Goal: Obtain resource: Obtain resource

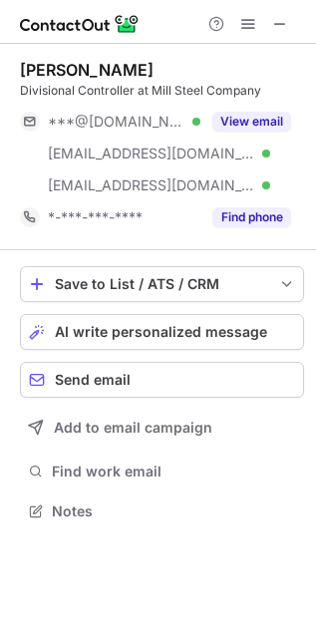
scroll to position [498, 316]
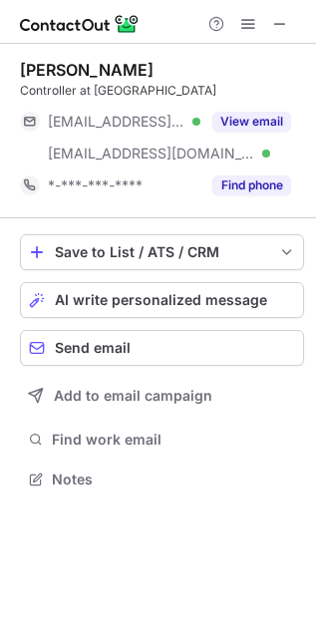
scroll to position [464, 316]
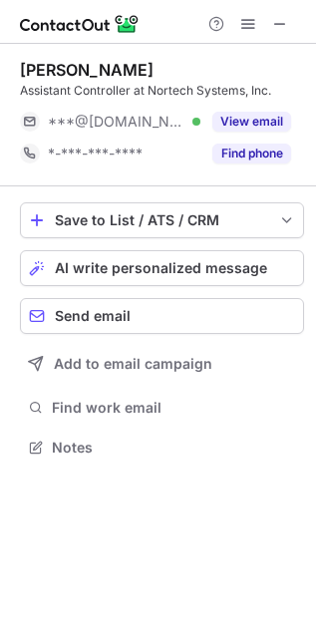
scroll to position [433, 316]
click at [275, 22] on span at bounding box center [280, 24] width 16 height 16
click at [284, 22] on span at bounding box center [280, 24] width 16 height 16
click at [275, 30] on span at bounding box center [280, 24] width 16 height 16
click at [284, 25] on span at bounding box center [280, 24] width 16 height 16
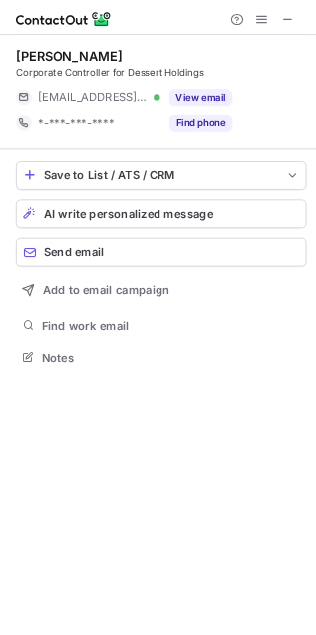
scroll to position [433, 316]
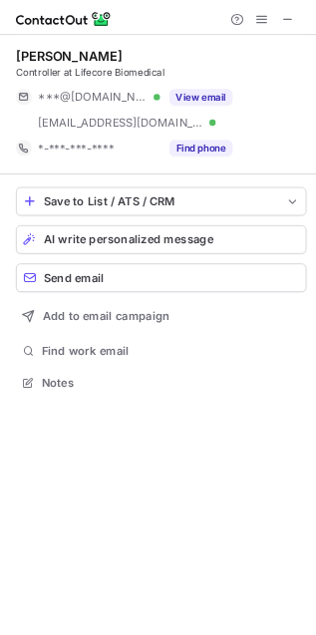
scroll to position [464, 316]
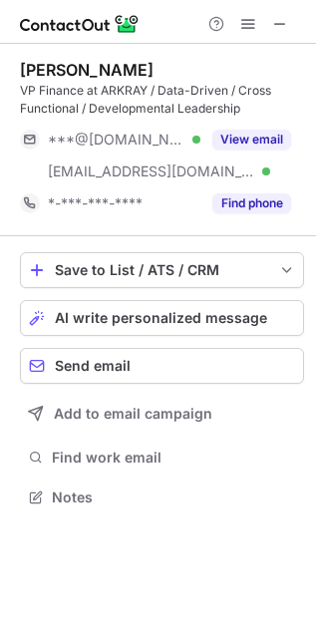
scroll to position [483, 316]
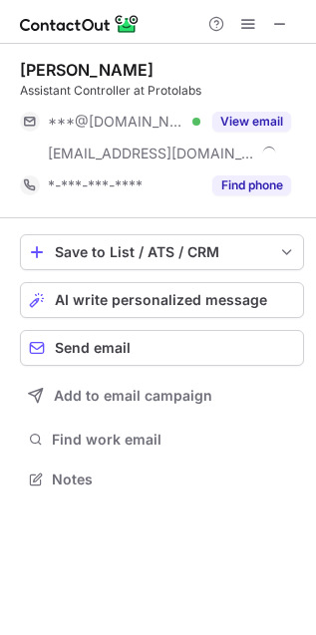
scroll to position [464, 316]
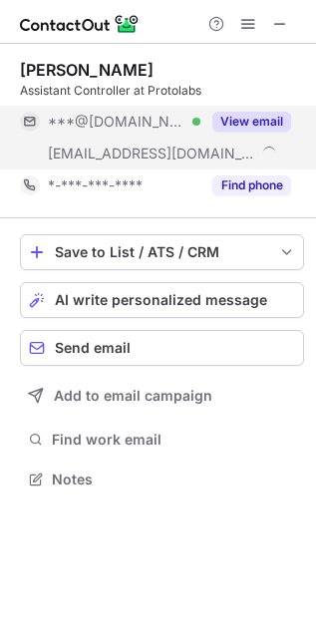
click at [259, 126] on button "View email" at bounding box center [251, 122] width 79 height 20
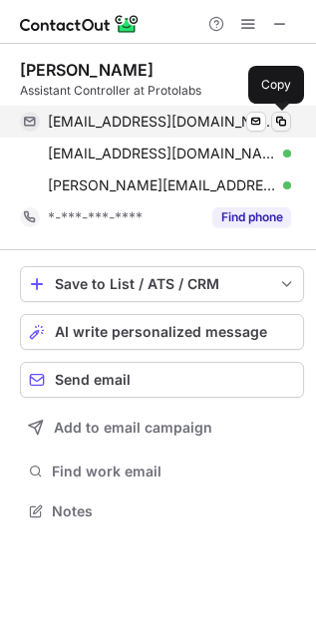
click at [281, 125] on span at bounding box center [281, 122] width 16 height 16
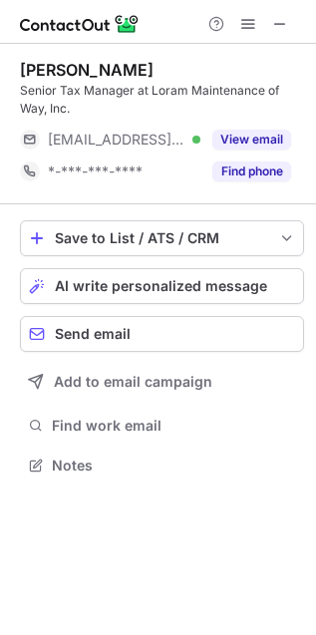
scroll to position [450, 316]
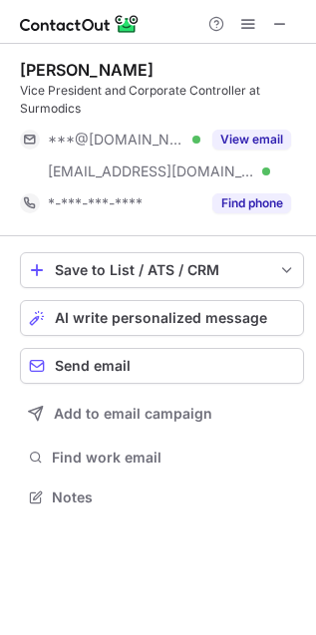
scroll to position [483, 316]
click at [269, 23] on button at bounding box center [280, 24] width 24 height 24
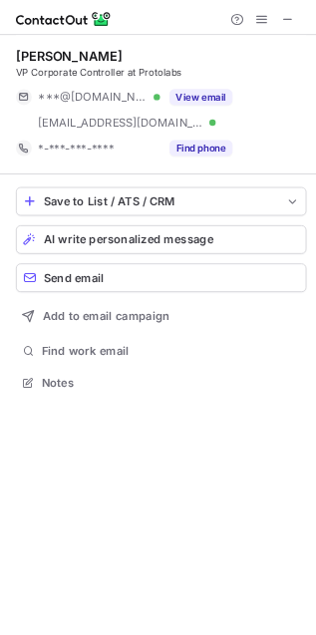
scroll to position [464, 316]
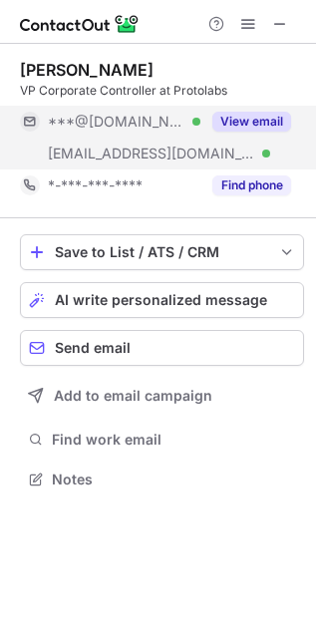
click at [276, 130] on button "View email" at bounding box center [251, 122] width 79 height 20
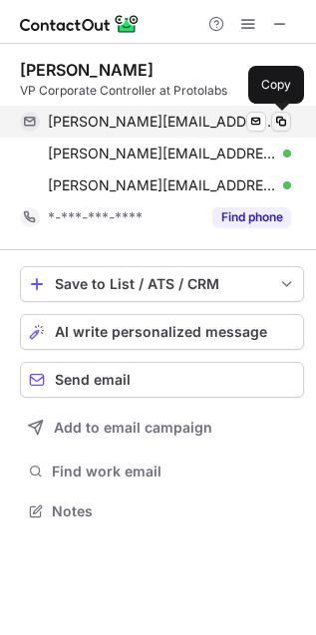
scroll to position [498, 316]
click at [276, 120] on span at bounding box center [281, 122] width 16 height 16
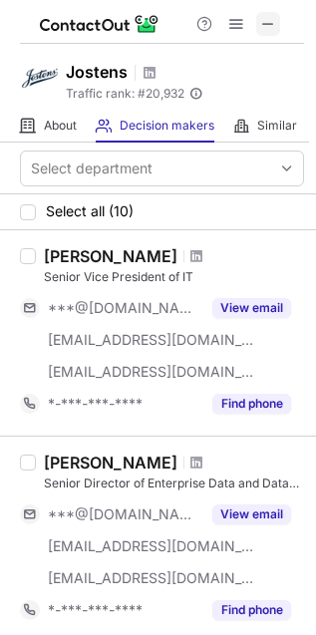
click at [274, 23] on span at bounding box center [268, 24] width 16 height 16
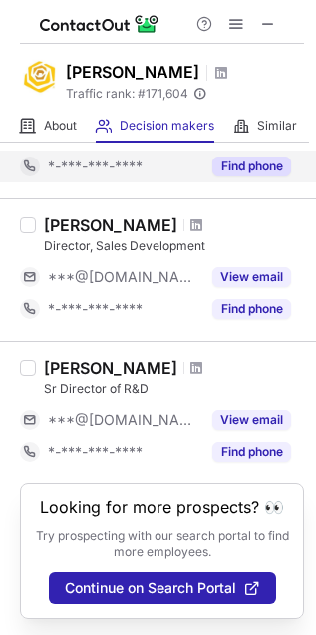
scroll to position [1541, 0]
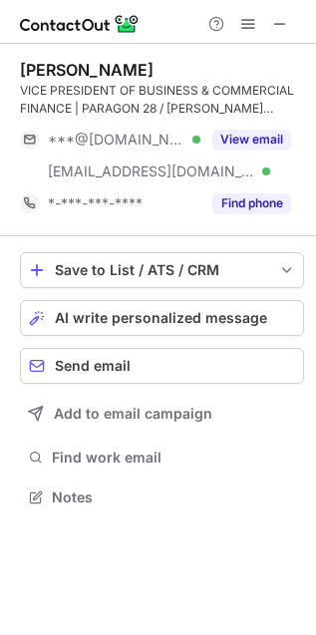
scroll to position [483, 316]
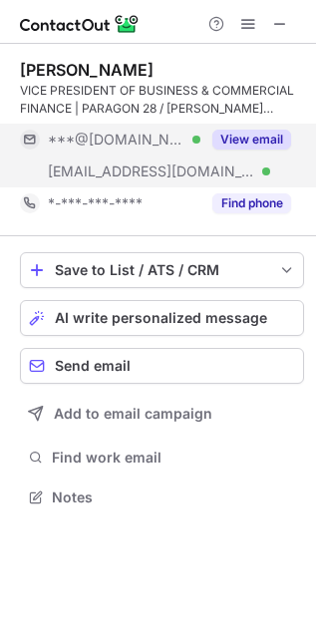
click at [269, 146] on button "View email" at bounding box center [251, 140] width 79 height 20
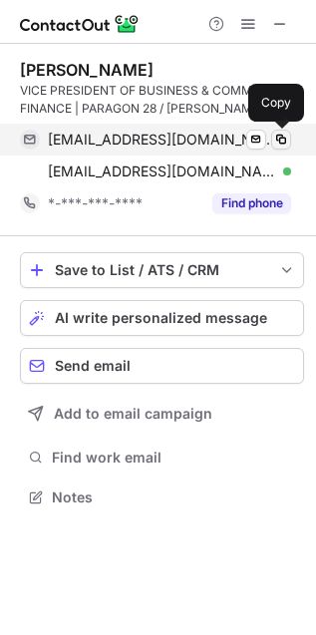
click at [275, 137] on span at bounding box center [281, 140] width 16 height 16
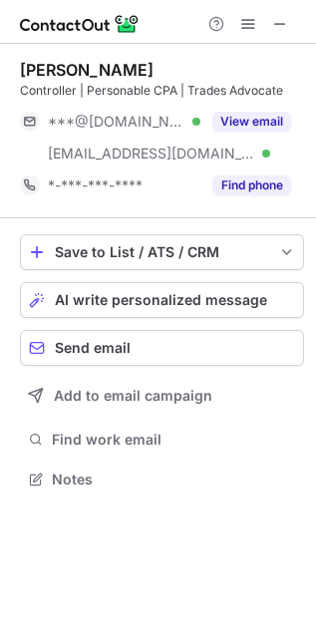
scroll to position [464, 316]
click at [280, 31] on span at bounding box center [280, 24] width 16 height 16
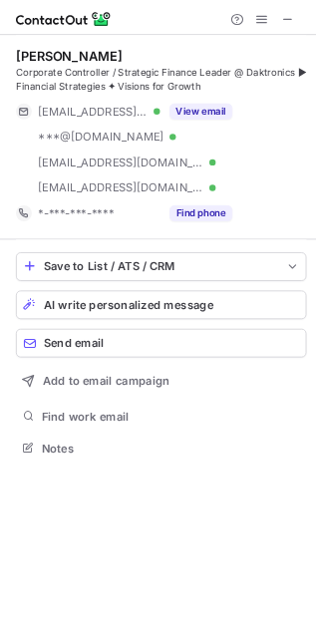
scroll to position [548, 316]
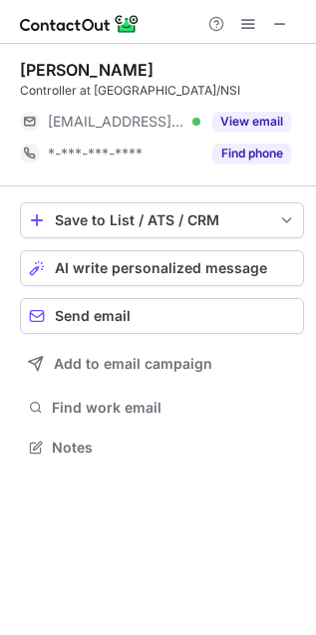
scroll to position [433, 316]
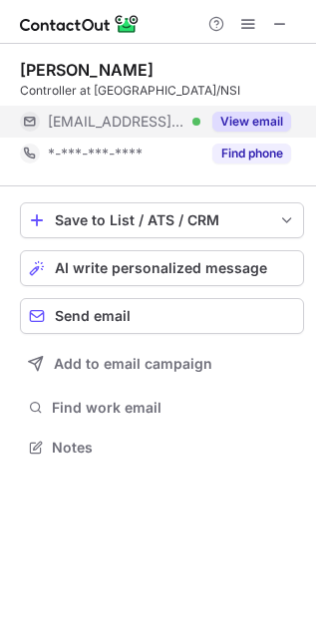
click at [245, 131] on button "View email" at bounding box center [251, 122] width 79 height 20
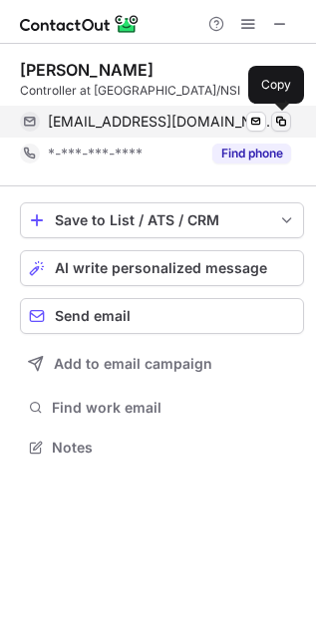
click at [285, 123] on span at bounding box center [281, 122] width 16 height 16
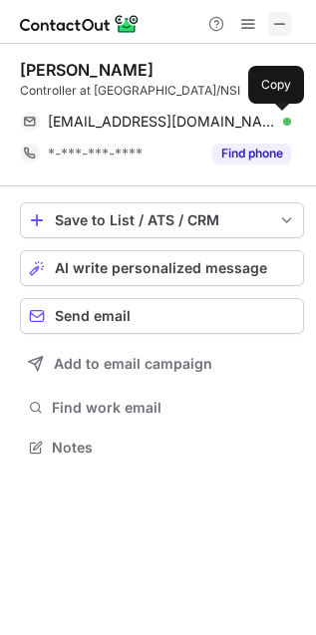
click at [275, 27] on span at bounding box center [280, 24] width 16 height 16
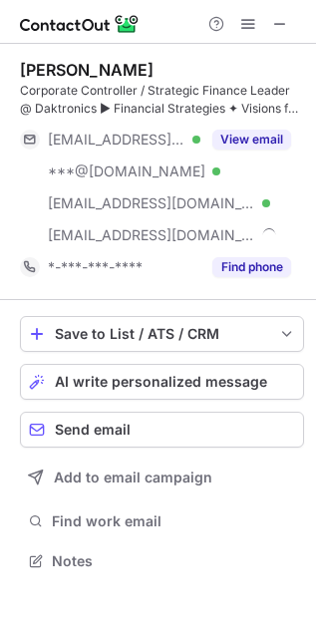
scroll to position [548, 316]
click at [291, 21] on button at bounding box center [280, 24] width 24 height 24
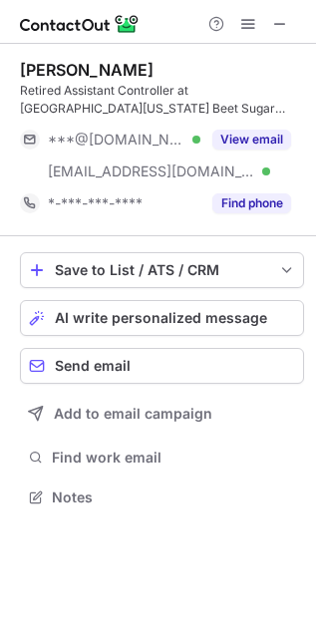
scroll to position [483, 316]
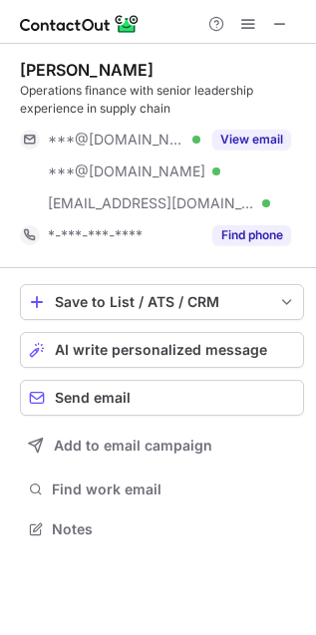
scroll to position [514, 316]
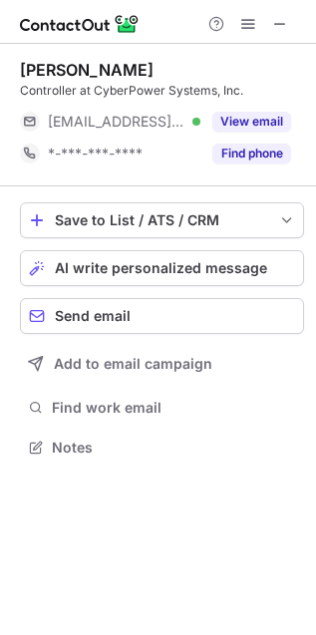
scroll to position [433, 316]
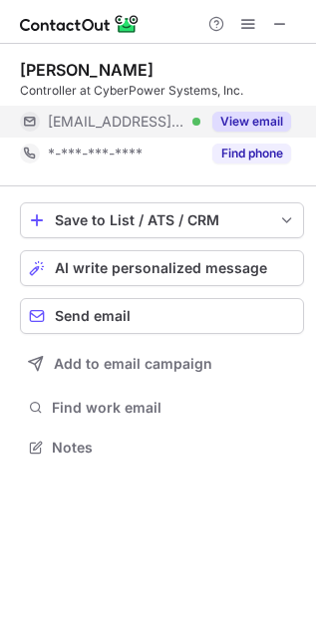
click at [237, 123] on button "View email" at bounding box center [251, 122] width 79 height 20
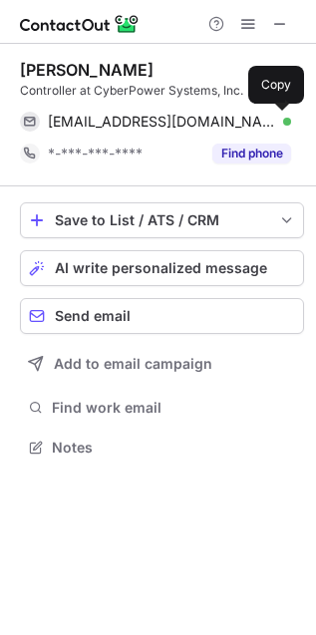
click at [285, 120] on span at bounding box center [281, 122] width 16 height 16
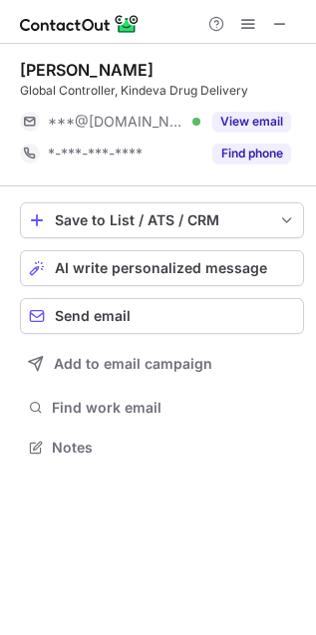
scroll to position [433, 316]
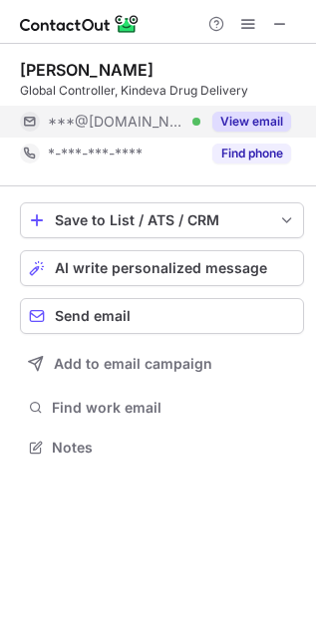
click at [232, 116] on button "View email" at bounding box center [251, 122] width 79 height 20
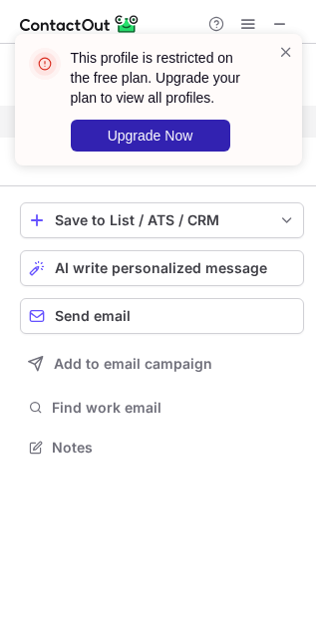
click at [280, 14] on div "This profile is restricted on the free plan. Upgrade your plan to view all prof…" at bounding box center [158, 107] width 319 height 187
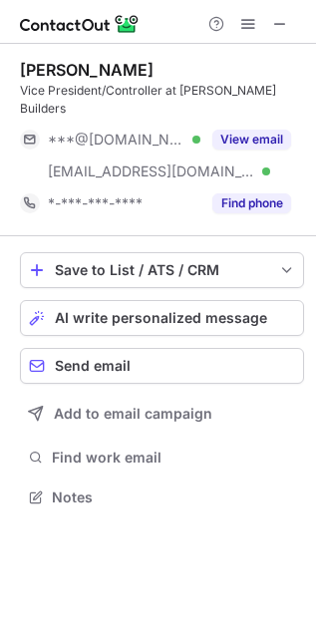
scroll to position [464, 316]
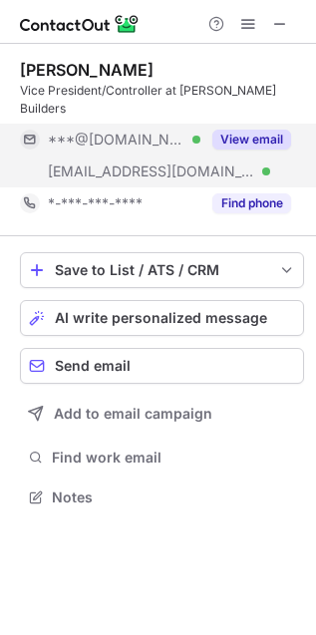
click at [231, 130] on button "View email" at bounding box center [251, 140] width 79 height 20
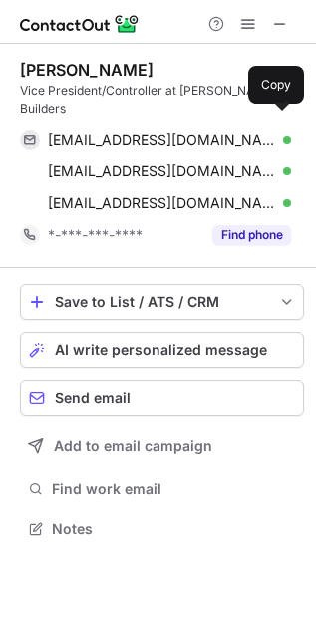
scroll to position [498, 316]
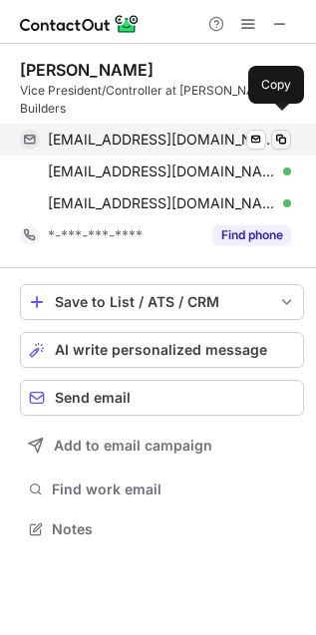
click at [282, 132] on span at bounding box center [281, 140] width 16 height 16
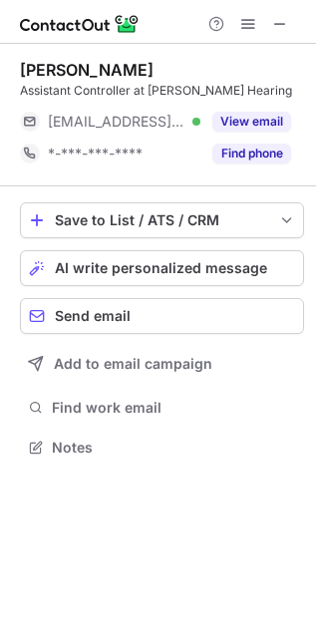
scroll to position [433, 316]
click at [279, 20] on span at bounding box center [280, 24] width 16 height 16
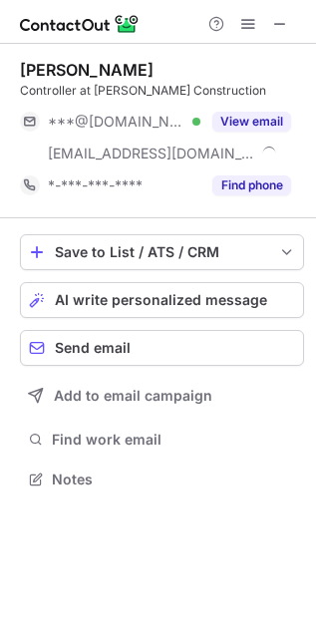
scroll to position [464, 316]
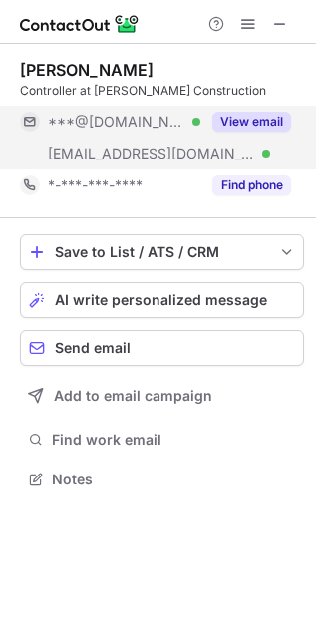
click at [267, 115] on button "View email" at bounding box center [251, 122] width 79 height 20
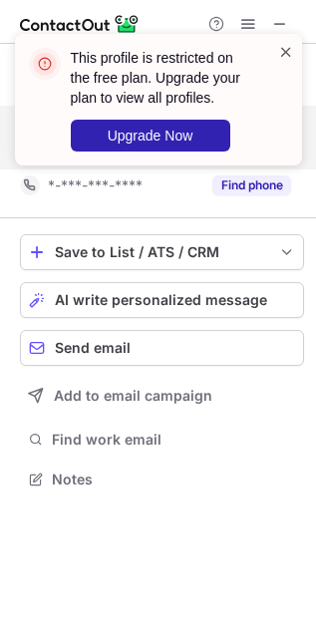
click at [287, 52] on span at bounding box center [286, 52] width 16 height 20
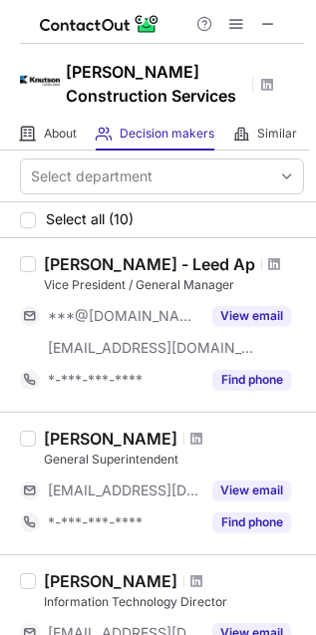
click at [289, 50] on div "[PERSON_NAME] Construction Services" at bounding box center [158, 81] width 316 height 74
